Goal: Information Seeking & Learning: Understand process/instructions

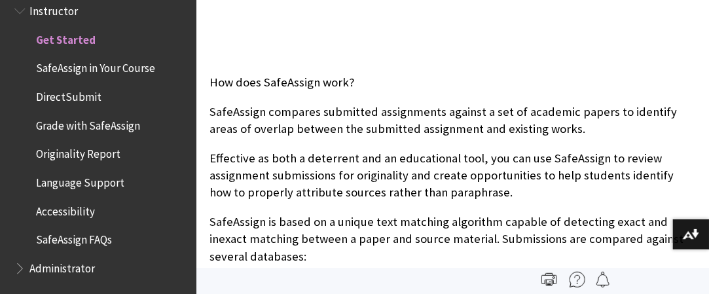
scroll to position [480, 0]
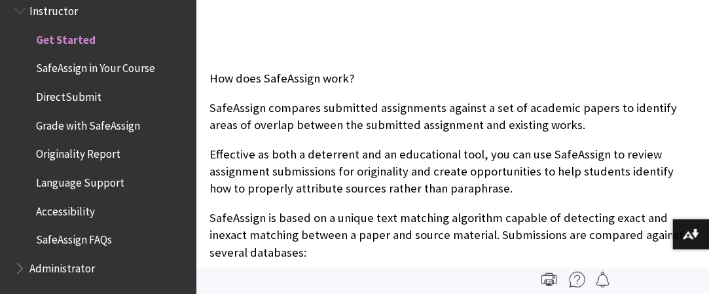
click at [131, 70] on span "SafeAssign in Your Course" at bounding box center [95, 67] width 119 height 18
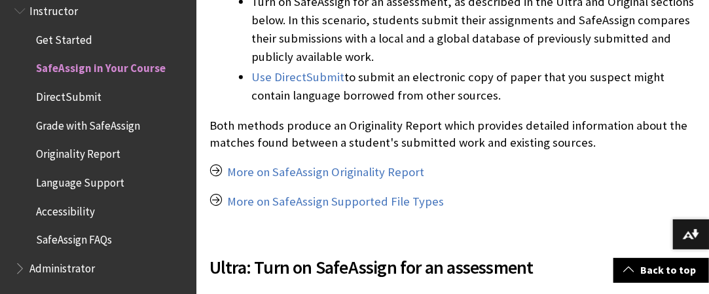
scroll to position [465, 0]
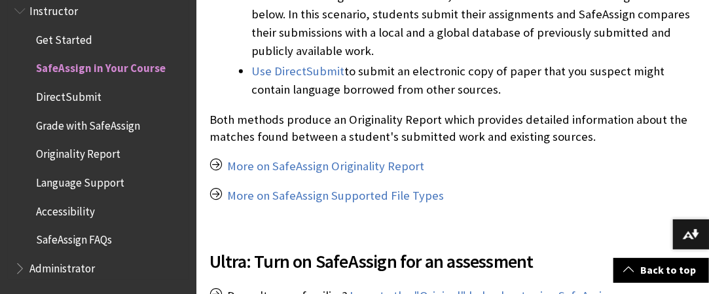
click at [90, 100] on span "DirectSubmit" at bounding box center [68, 95] width 65 height 18
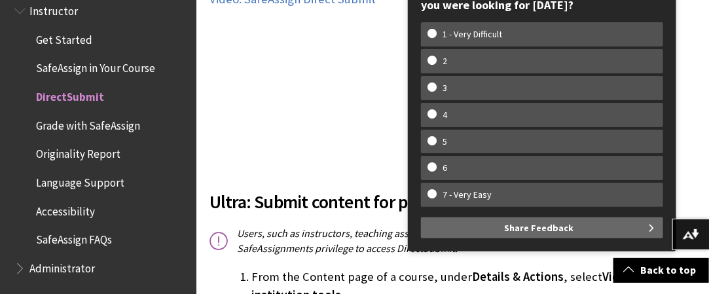
scroll to position [509, 0]
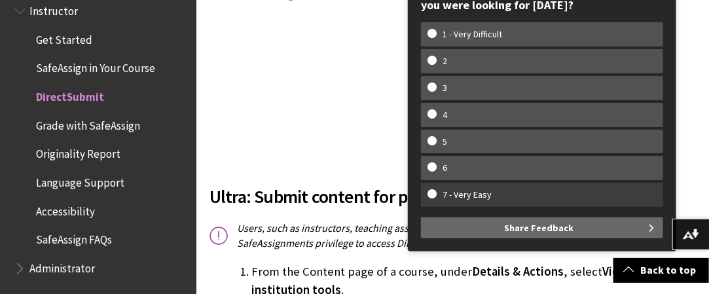
click at [559, 191] on w-span "7 - Very Easy" at bounding box center [542, 194] width 229 height 11
click at [436, 191] on input "7 - Very Easy" at bounding box center [432, 193] width 9 height 9
radio input "true"
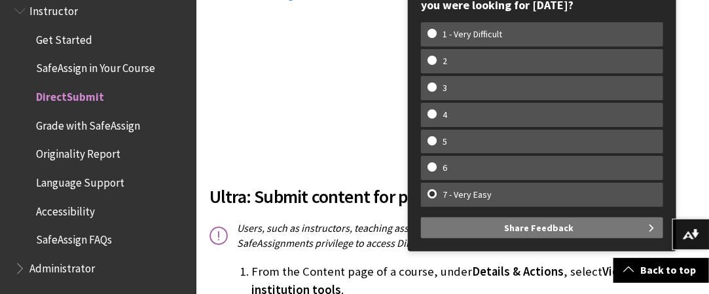
click at [593, 230] on button "Share Feedback" at bounding box center [542, 227] width 242 height 21
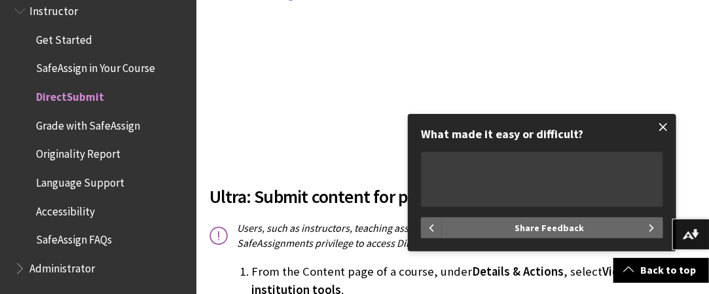
click at [666, 125] on span at bounding box center [664, 127] width 28 height 28
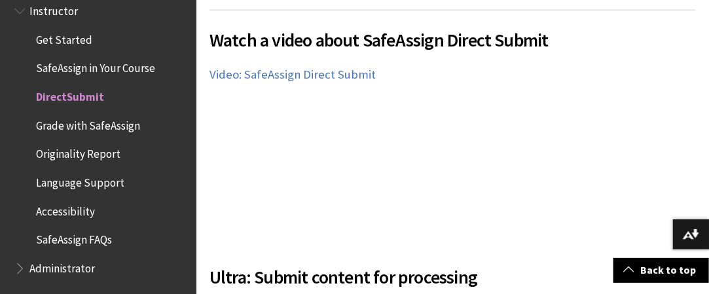
scroll to position [440, 0]
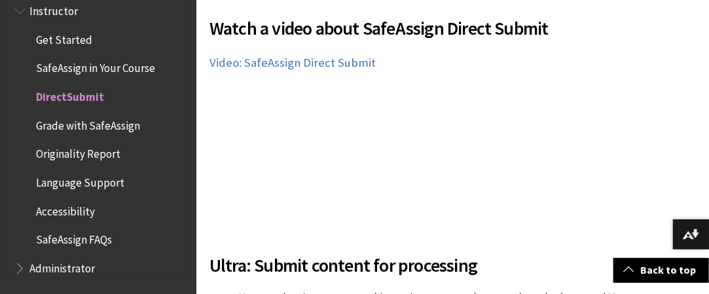
click at [123, 133] on span "Grade with SafeAssign" at bounding box center [105, 126] width 168 height 22
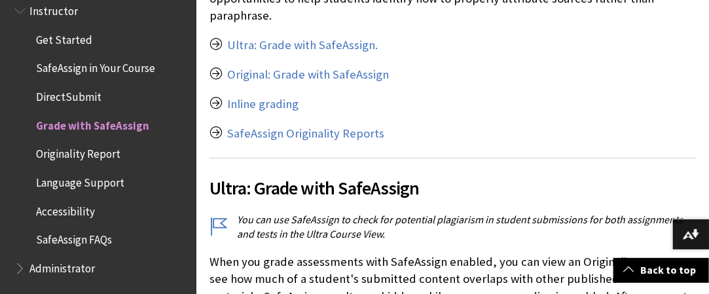
scroll to position [367, 0]
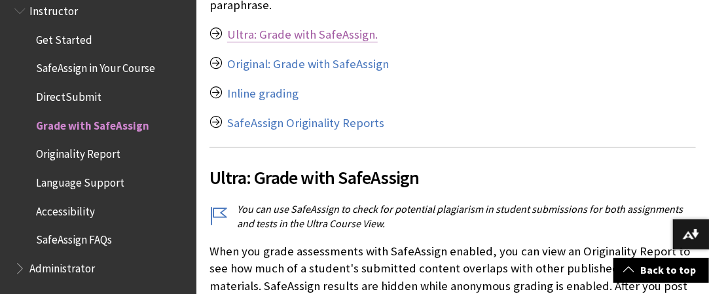
click at [335, 43] on link "Ultra: Grade with SafeAssign." at bounding box center [302, 35] width 151 height 16
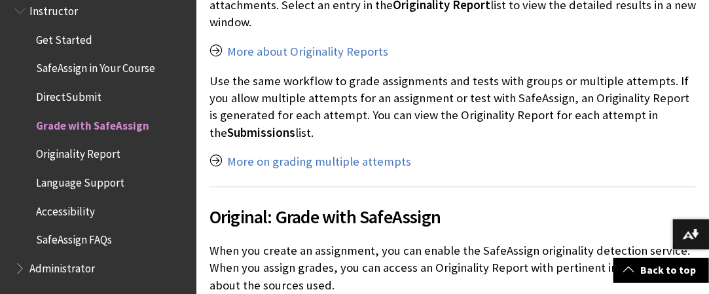
scroll to position [1357, 0]
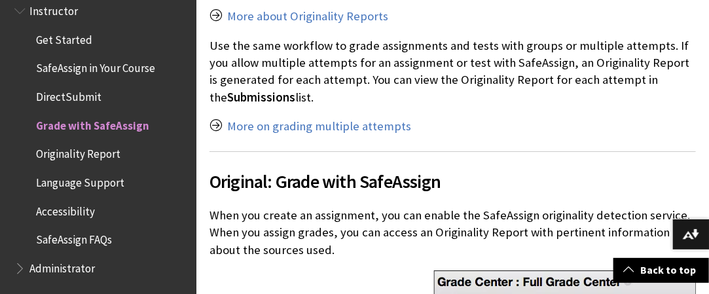
click at [709, 128] on div "SafeAssign doesn't automatically generate grades based on text matching. Instea…" at bounding box center [452, 119] width 513 height 2404
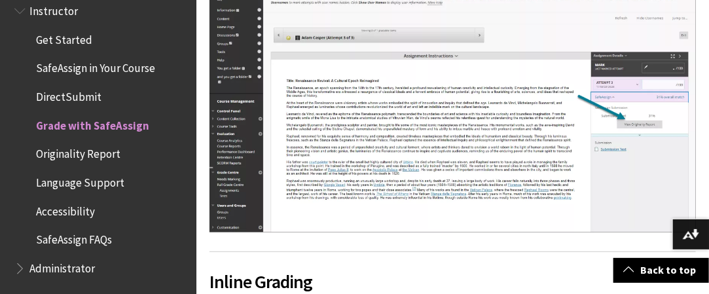
scroll to position [2025, 0]
